Goal: Communication & Community: Participate in discussion

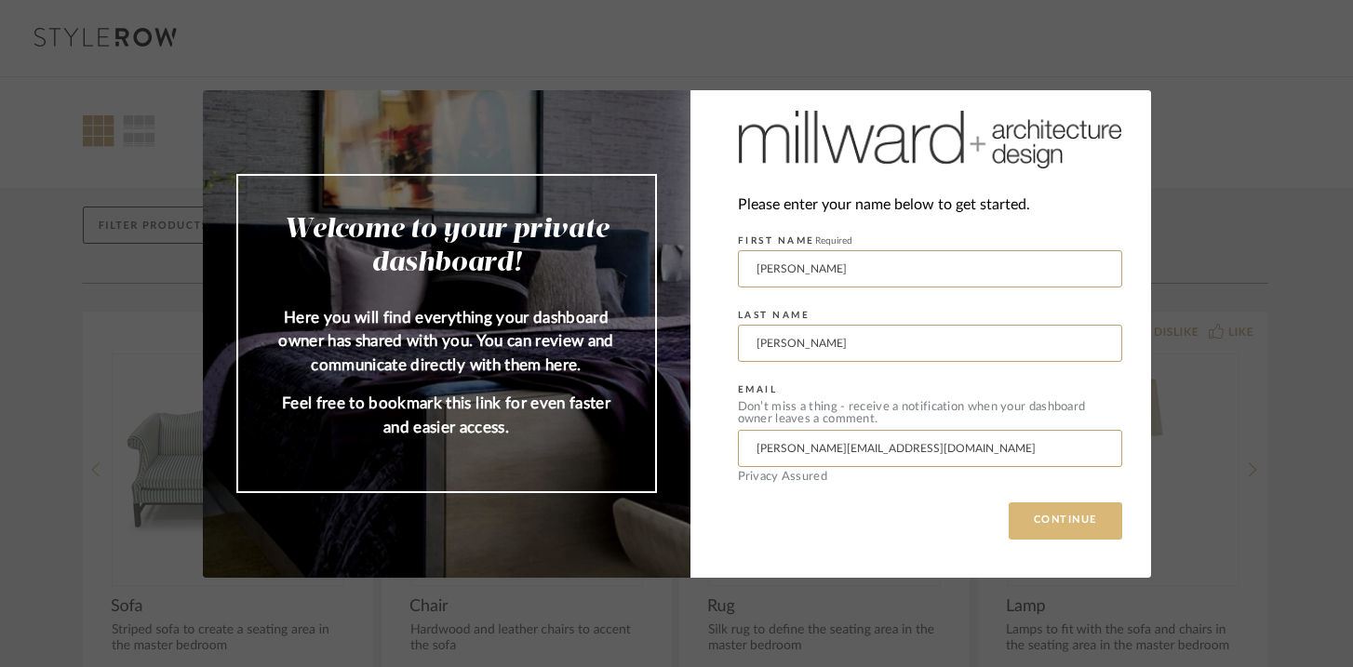
click at [1082, 513] on button "CONTINUE" at bounding box center [1066, 521] width 114 height 37
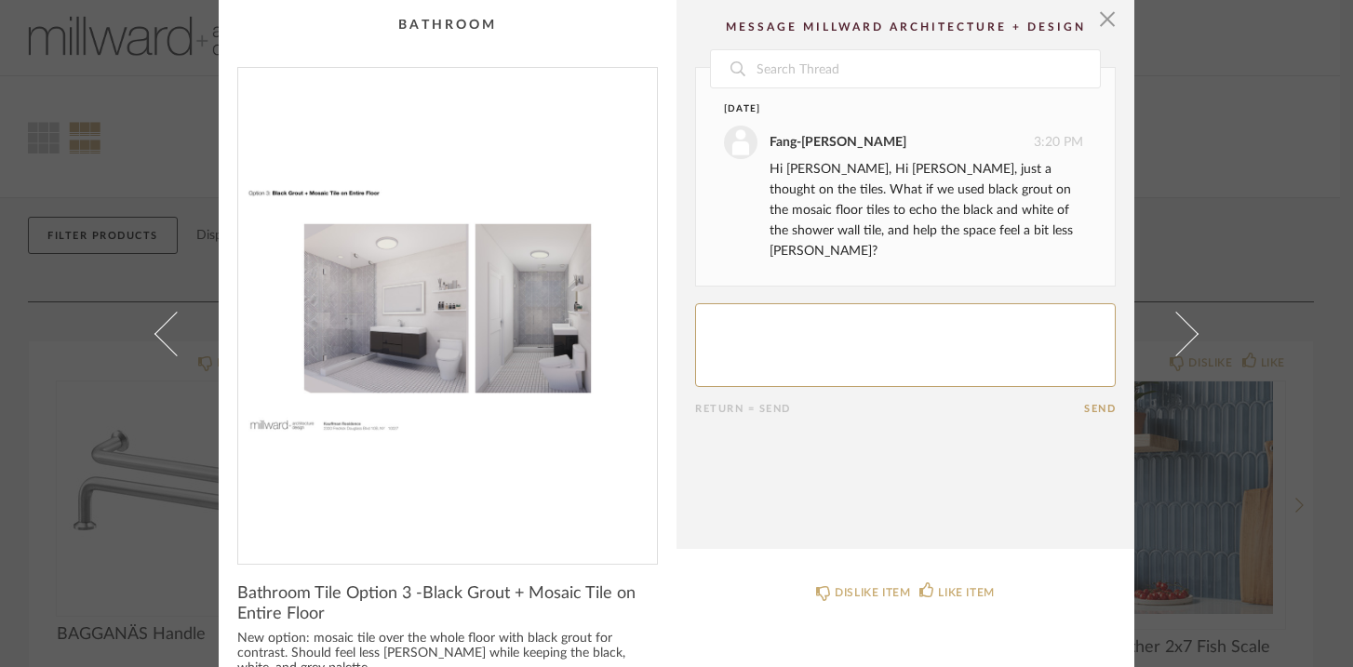
click at [761, 312] on textarea at bounding box center [905, 345] width 421 height 84
type textarea "I think that's a great solution...and these are whiter tiles, yes? I think in t…"
click at [1084, 403] on button "Send" at bounding box center [1100, 409] width 32 height 12
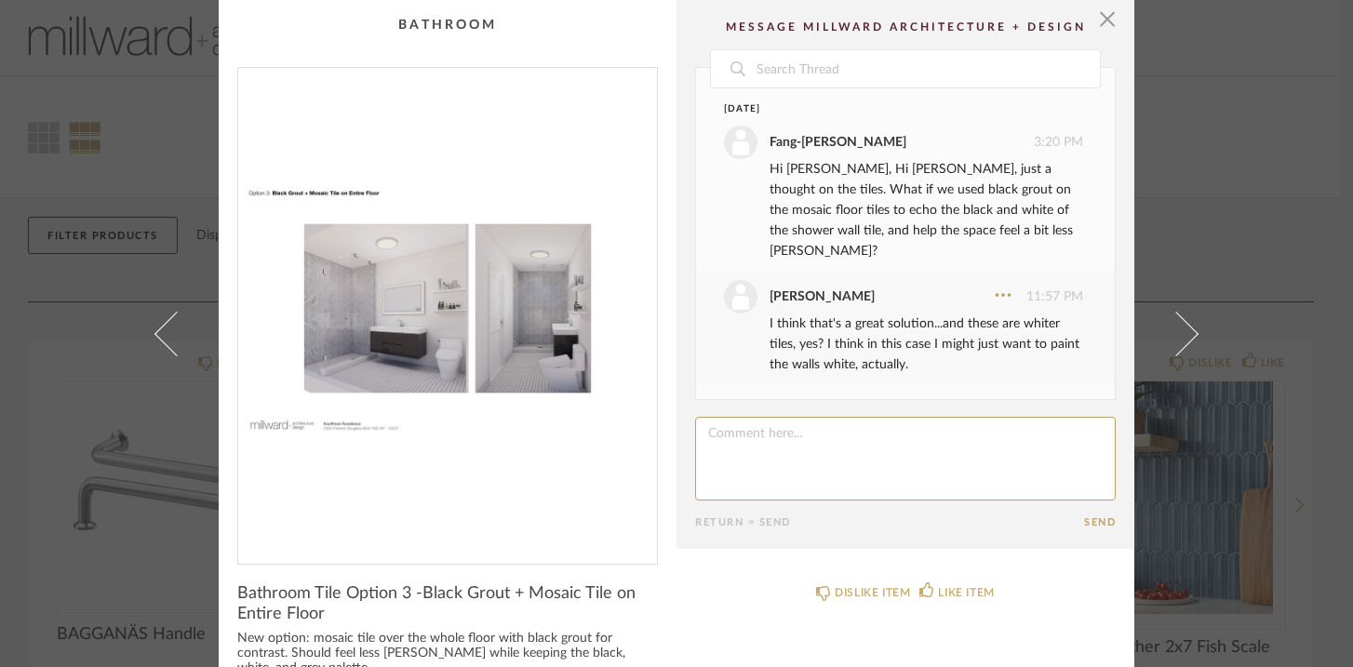
click at [126, 406] on div "× Date [DATE] [PERSON_NAME] 3:20 PM Hi [PERSON_NAME], Hi [PERSON_NAME], just a …" at bounding box center [676, 333] width 1353 height 667
